Goal: Information Seeking & Learning: Learn about a topic

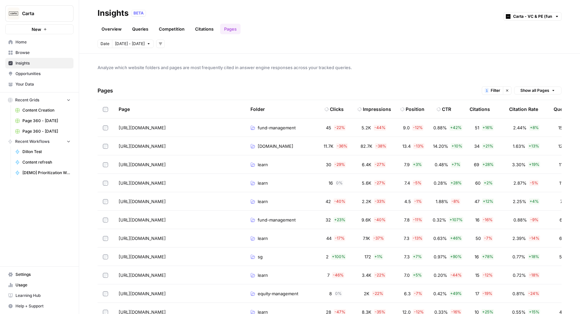
click at [510, 89] on button "Clear filters" at bounding box center [507, 90] width 9 height 9
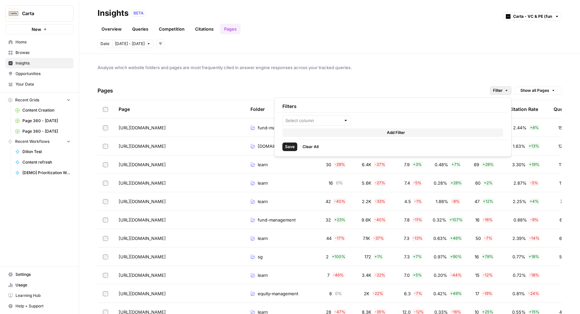
click at [492, 89] on button "Filter" at bounding box center [500, 90] width 21 height 9
click at [333, 122] on input "text" at bounding box center [312, 120] width 55 height 7
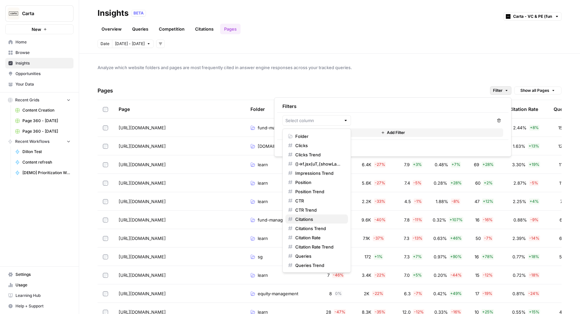
click at [315, 216] on span "Citations" at bounding box center [318, 219] width 47 height 7
type input "Citations"
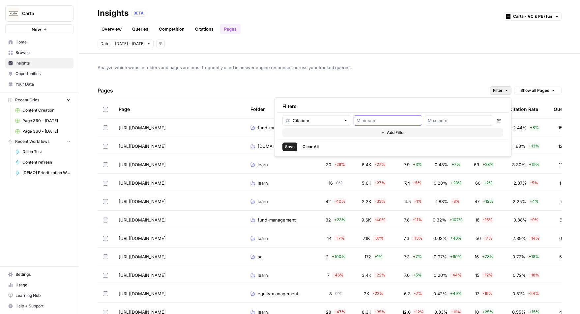
click at [395, 120] on input "number" at bounding box center [388, 120] width 63 height 7
type input "1"
click at [289, 147] on span "Save" at bounding box center [290, 147] width 10 height 6
click at [283, 148] on span "Save" at bounding box center [282, 147] width 10 height 6
click at [345, 77] on div "Analyze which website folders and pages are most frequently cited in answer eng…" at bounding box center [329, 184] width 501 height 261
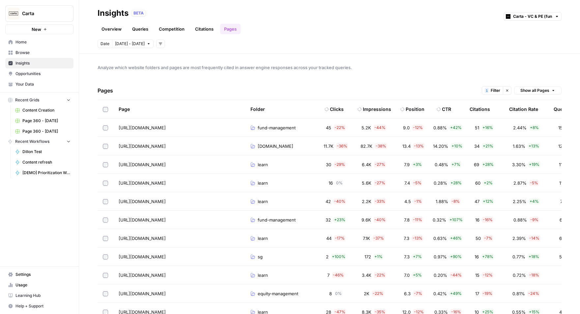
click at [496, 91] on span "Filter" at bounding box center [496, 91] width 10 height 6
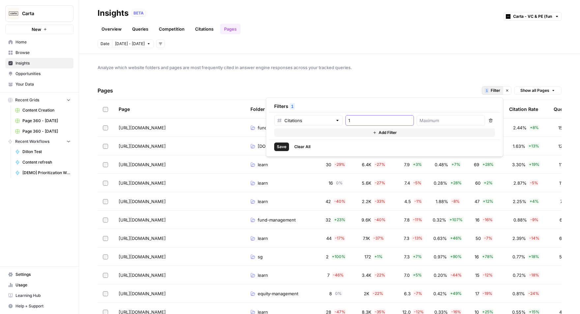
click at [383, 120] on input "1" at bounding box center [379, 120] width 63 height 7
type input "1"
click at [282, 145] on span "Save" at bounding box center [282, 147] width 10 height 6
click at [492, 121] on icon "button" at bounding box center [491, 121] width 4 height 4
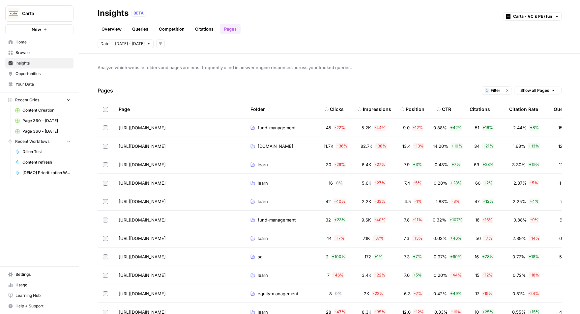
click at [507, 91] on icon "button" at bounding box center [507, 91] width 4 height 4
click at [495, 69] on span "Analyze which website folders and pages are most frequently cited in answer eng…" at bounding box center [330, 67] width 464 height 7
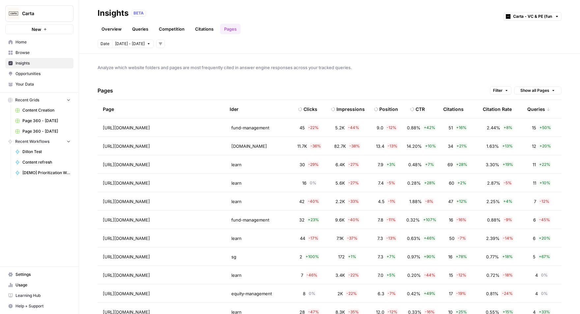
scroll to position [0, 26]
click at [505, 90] on icon "button" at bounding box center [507, 91] width 4 height 4
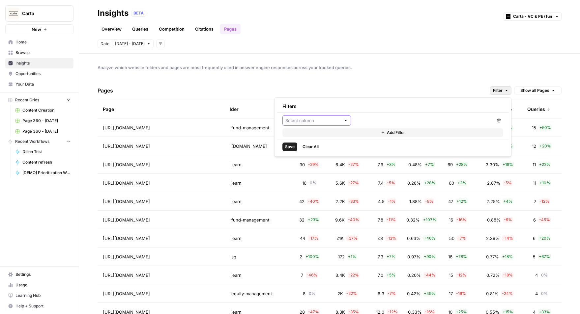
click at [334, 121] on input "text" at bounding box center [312, 120] width 55 height 7
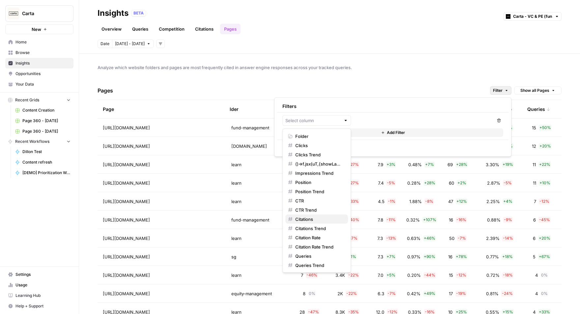
click at [322, 219] on span "Citations" at bounding box center [318, 219] width 47 height 7
type input "Citations"
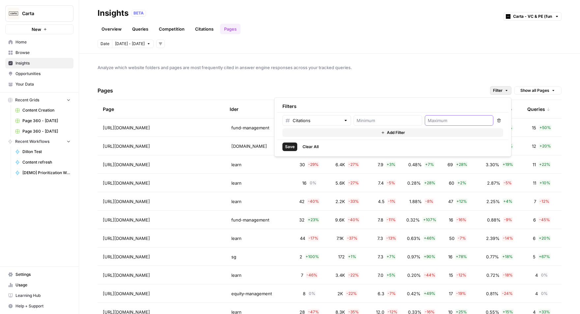
click at [456, 120] on input "number" at bounding box center [459, 120] width 63 height 7
type input "1"
click at [286, 146] on span "Save" at bounding box center [290, 147] width 10 height 6
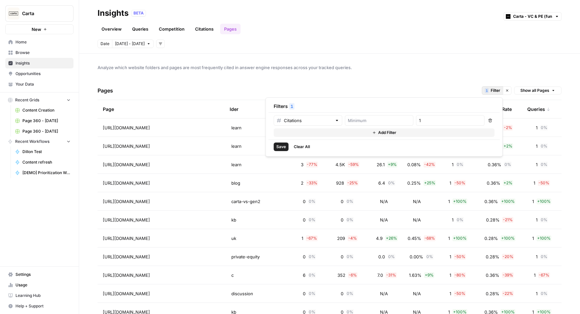
click at [419, 55] on div "Analyze which website folders and pages are most frequently cited in answer eng…" at bounding box center [329, 184] width 501 height 261
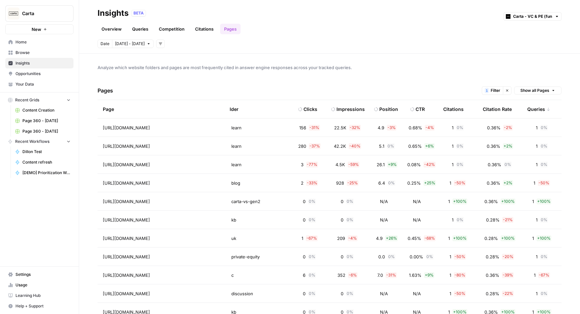
click at [507, 89] on icon "button" at bounding box center [507, 91] width 4 height 4
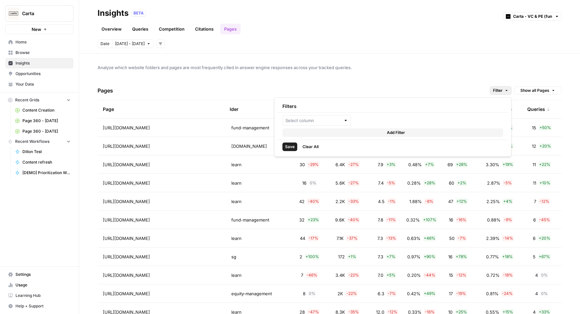
click at [494, 91] on span "Filter" at bounding box center [498, 91] width 10 height 6
click at [324, 122] on input "text" at bounding box center [312, 120] width 55 height 7
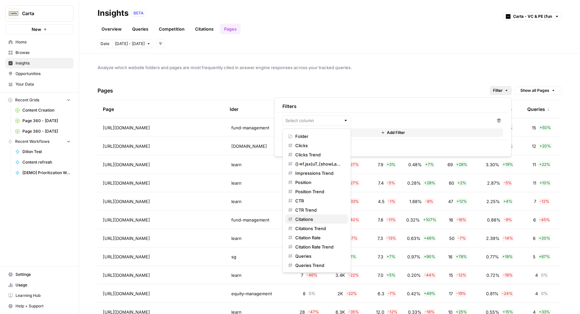
click at [319, 217] on span "Citations" at bounding box center [318, 219] width 47 height 7
type input "Citations"
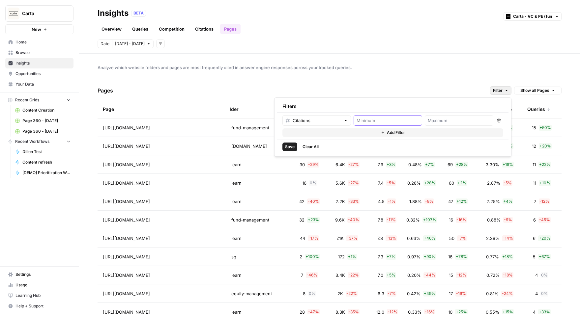
click at [371, 123] on input "number" at bounding box center [388, 120] width 63 height 7
type input "1"
click at [293, 148] on span "Save" at bounding box center [290, 147] width 10 height 6
click at [379, 52] on header "Insights BETA Carta - VC & PE (fund admin) Overview Queries Competition Citatio…" at bounding box center [329, 27] width 501 height 54
